Goal: Information Seeking & Learning: Learn about a topic

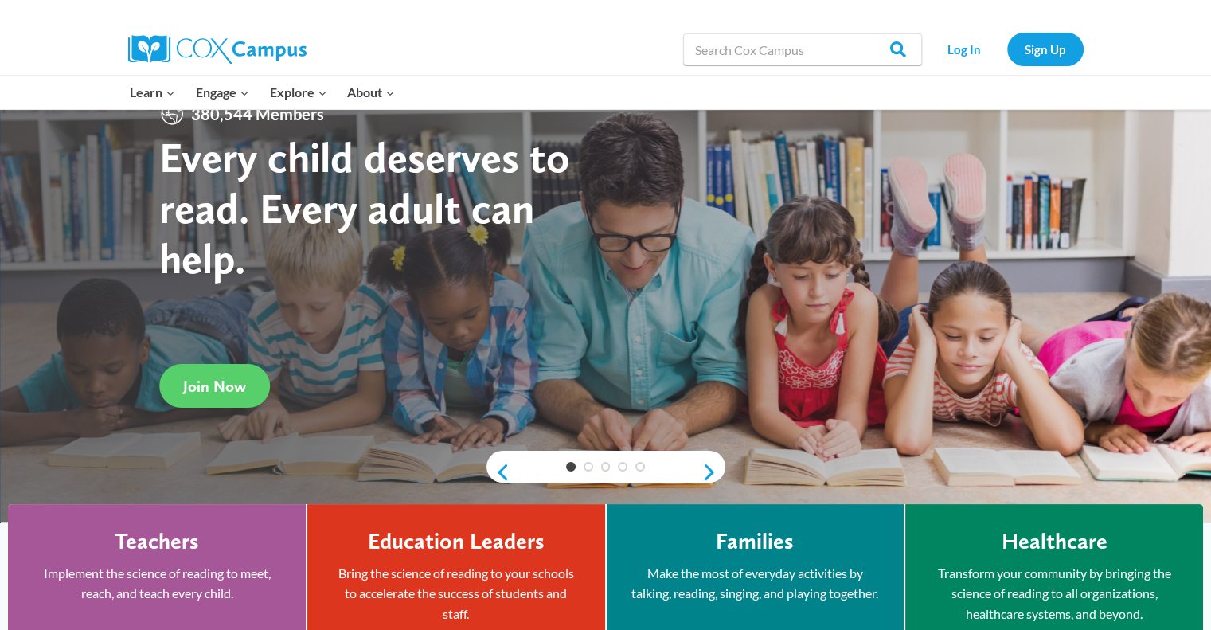
scroll to position [67, 0]
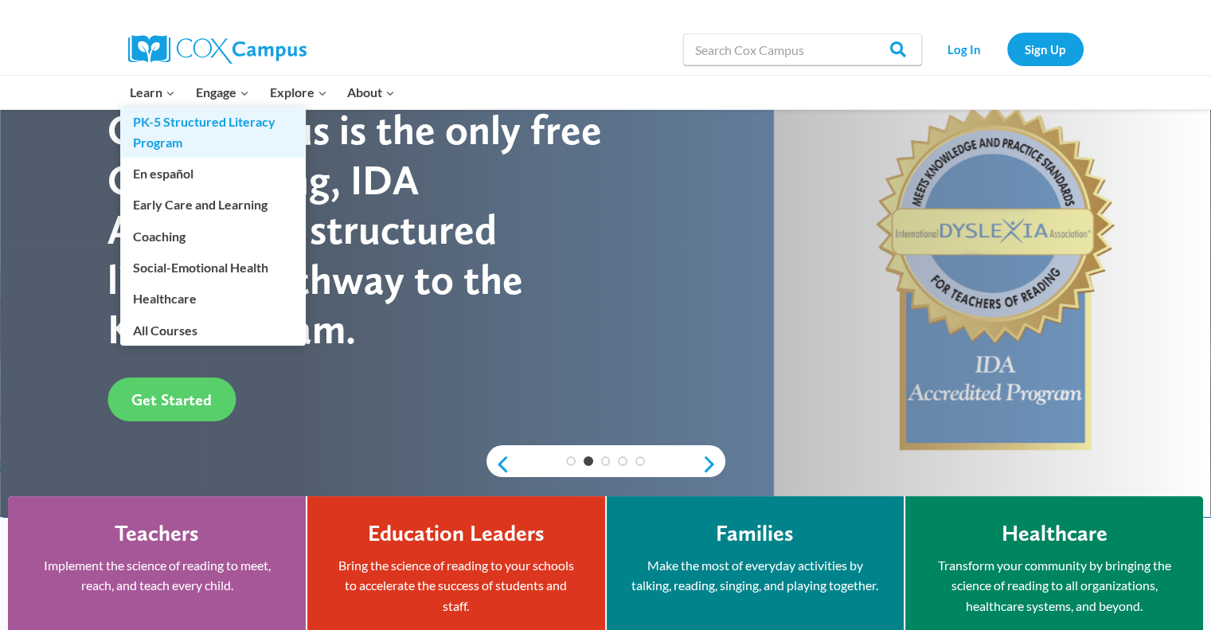
click at [156, 136] on link "PK-5 Structured Literacy Program" at bounding box center [212, 132] width 185 height 51
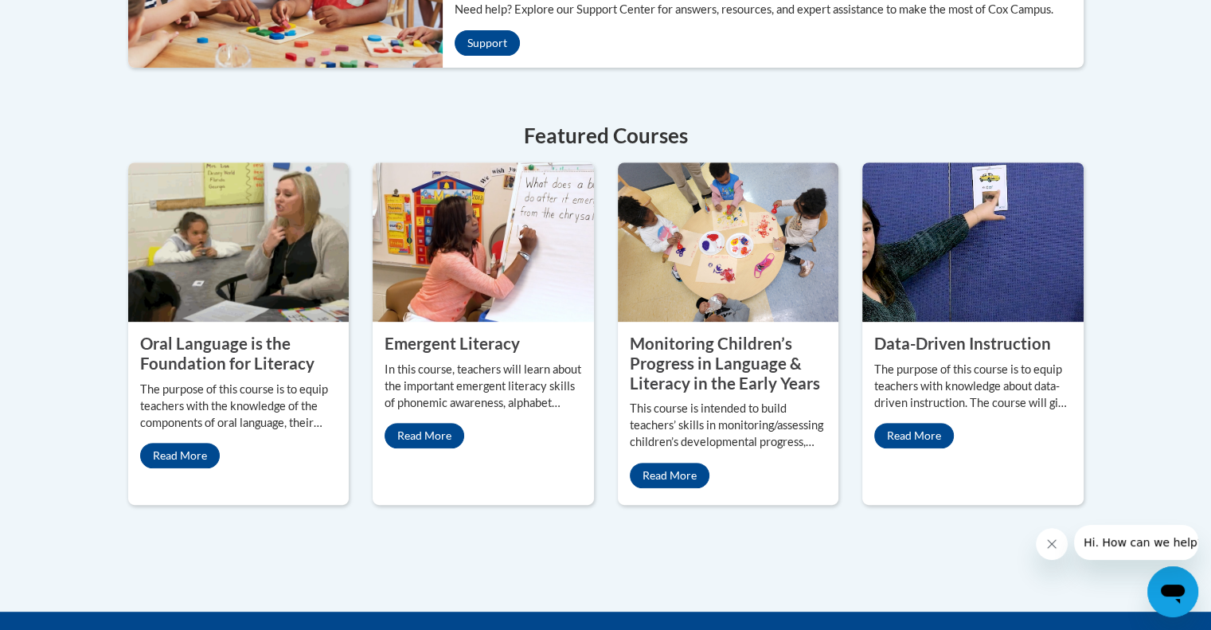
scroll to position [670, 0]
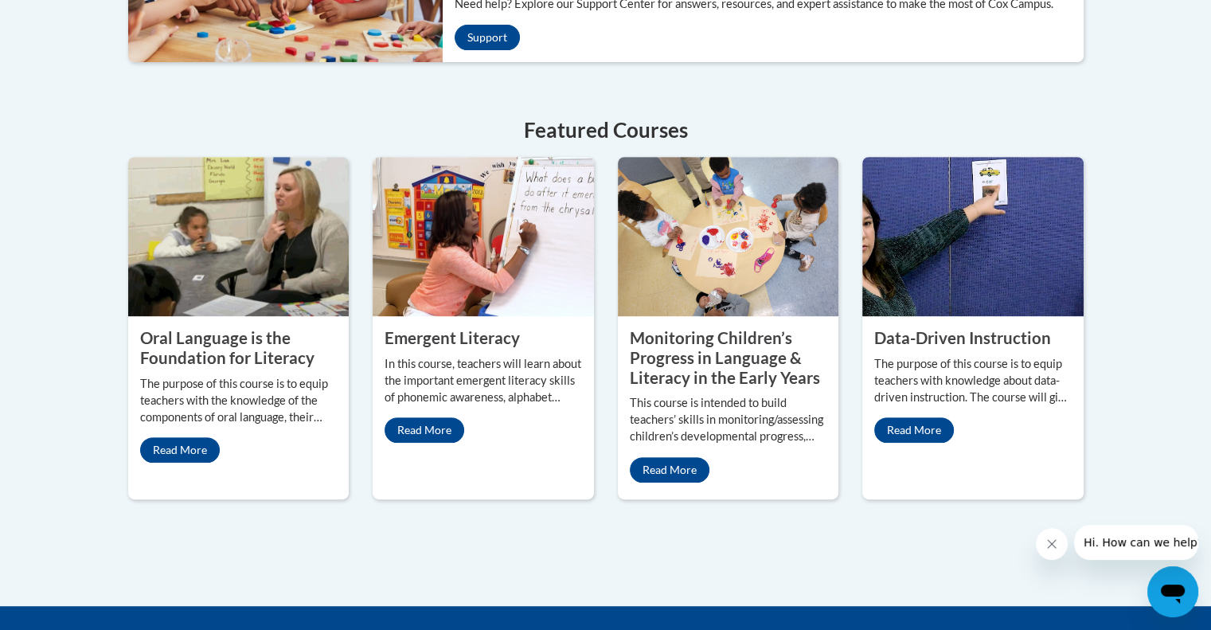
click at [144, 382] on p "The purpose of this course is to equip teachers with the knowledge of the compo…" at bounding box center [238, 401] width 197 height 50
